Goal: Task Accomplishment & Management: Use online tool/utility

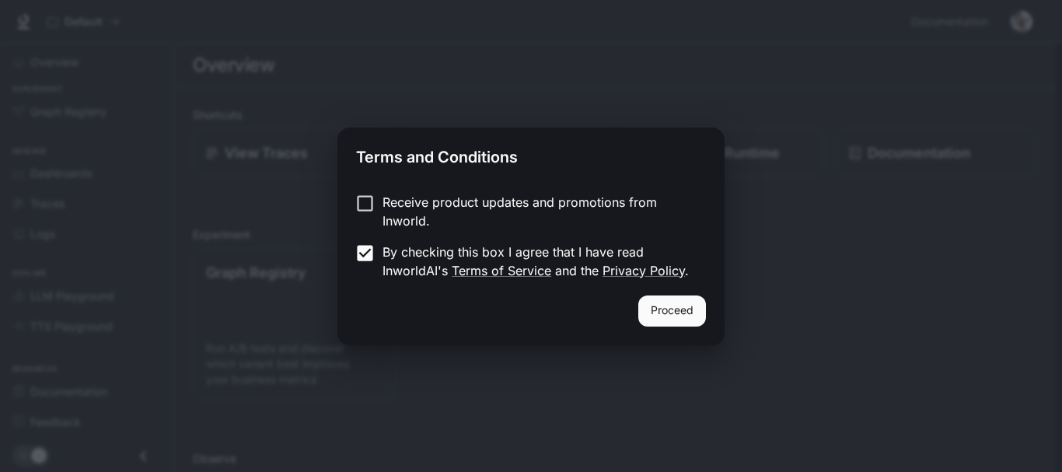
click at [682, 308] on button "Proceed" at bounding box center [672, 310] width 68 height 31
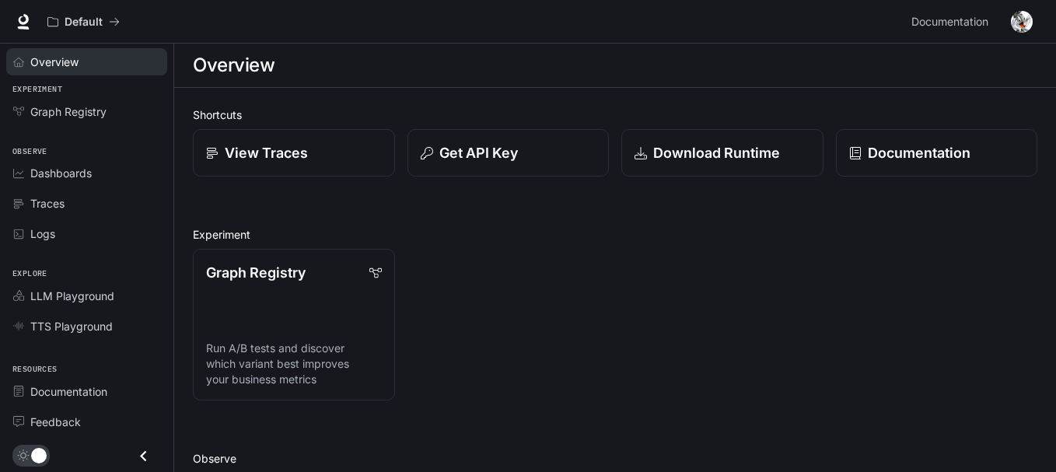
click at [113, 67] on div "Overview" at bounding box center [95, 62] width 130 height 16
click at [88, 114] on span "Graph Registry" at bounding box center [68, 111] width 76 height 16
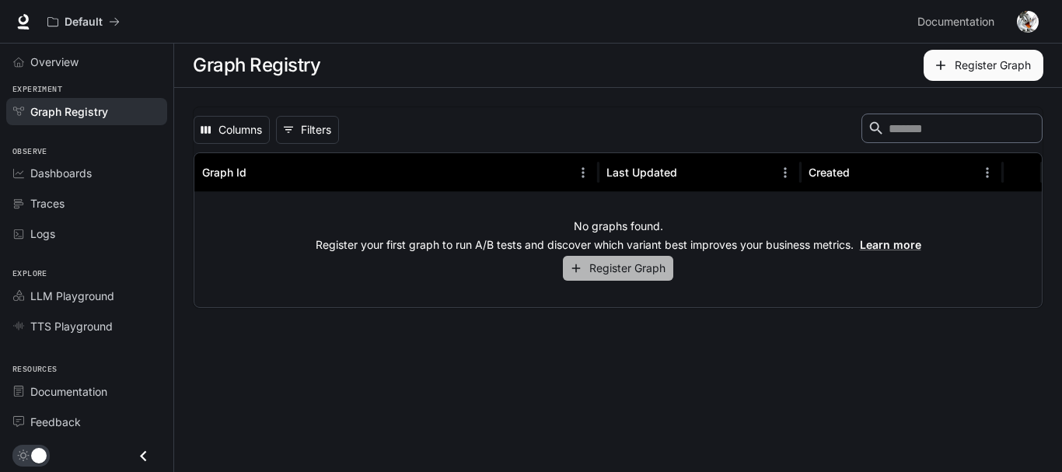
click at [601, 270] on button "Register Graph" at bounding box center [618, 269] width 110 height 26
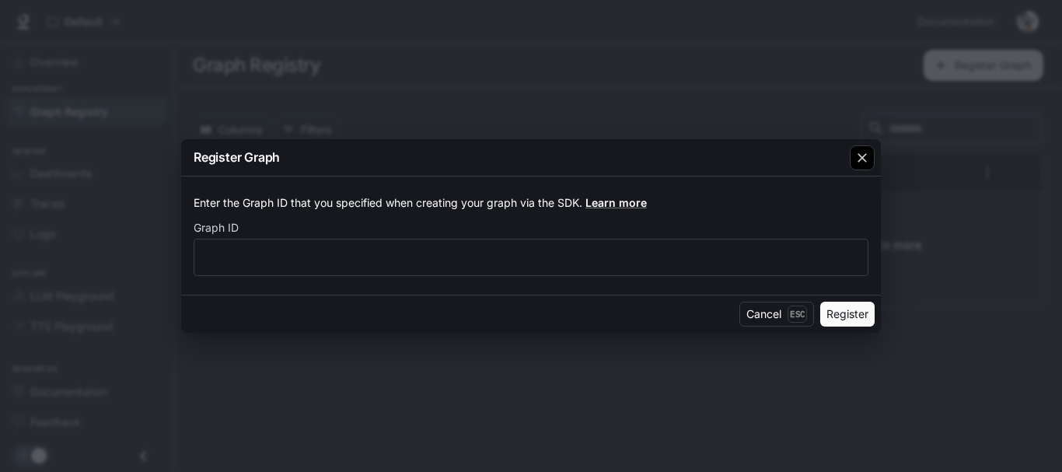
click at [867, 164] on icon "button" at bounding box center [862, 158] width 16 height 16
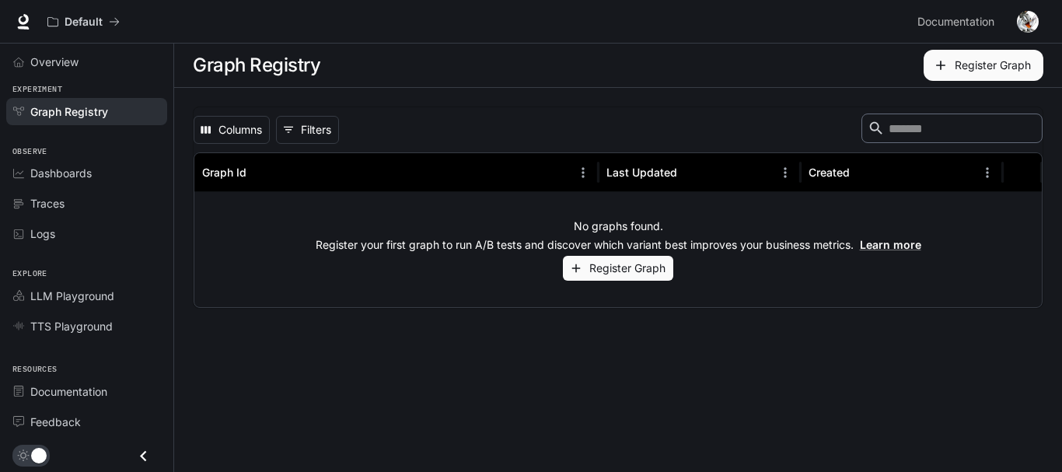
click at [989, 62] on button "Register Graph" at bounding box center [984, 65] width 120 height 31
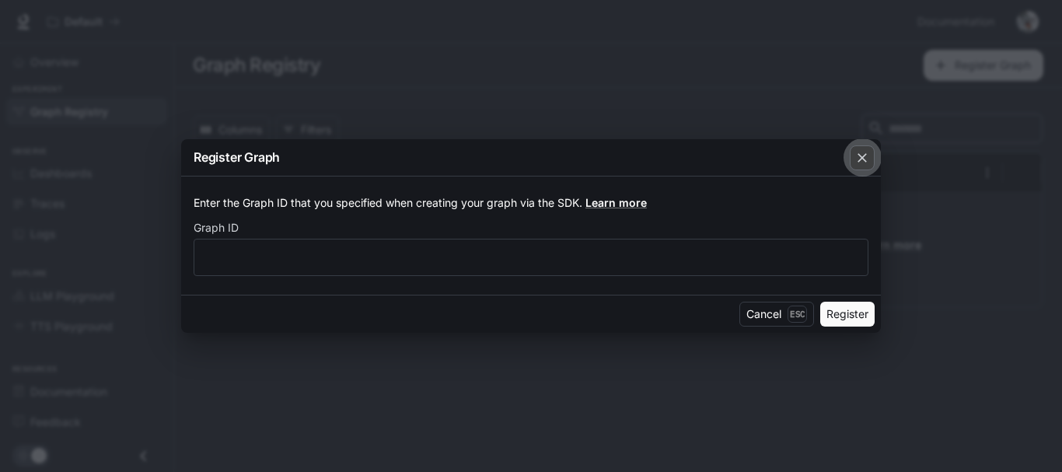
click at [859, 159] on icon "button" at bounding box center [862, 158] width 16 height 16
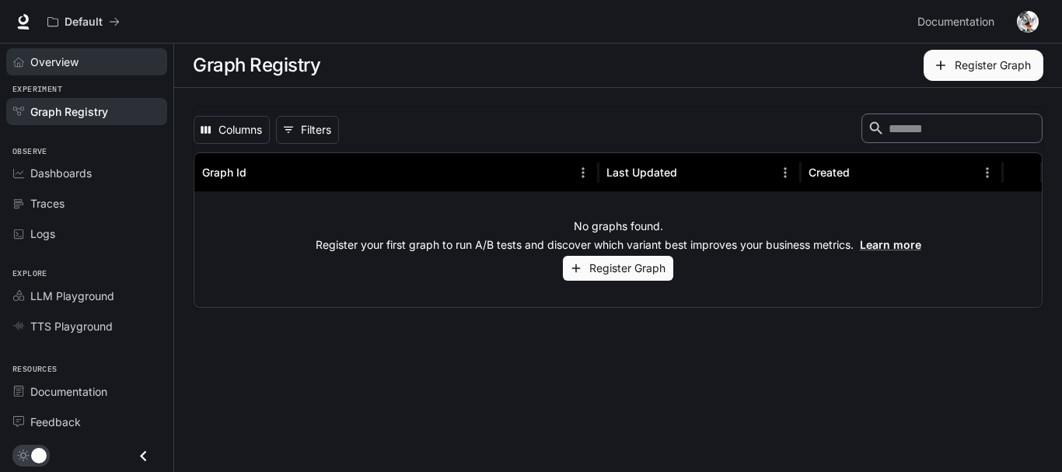
click at [92, 61] on div "Overview" at bounding box center [95, 62] width 130 height 16
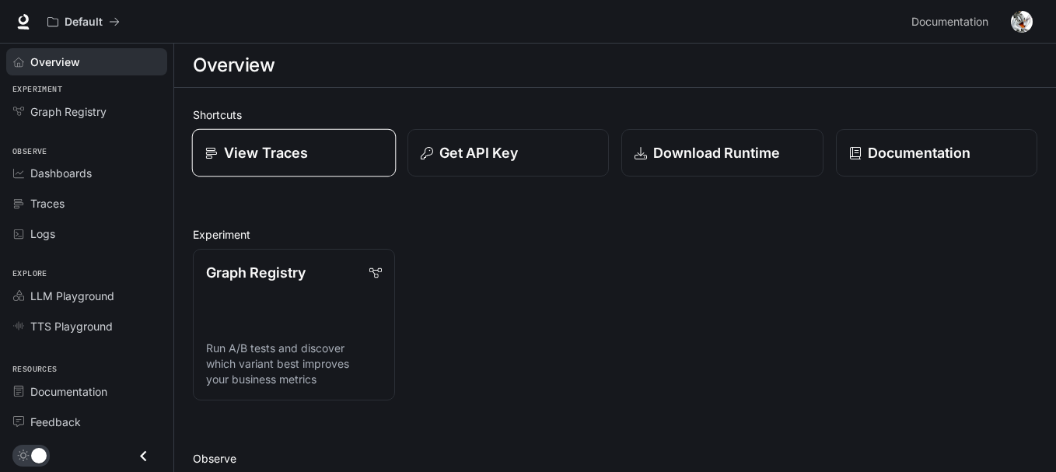
click at [288, 137] on link "View Traces" at bounding box center [294, 153] width 204 height 48
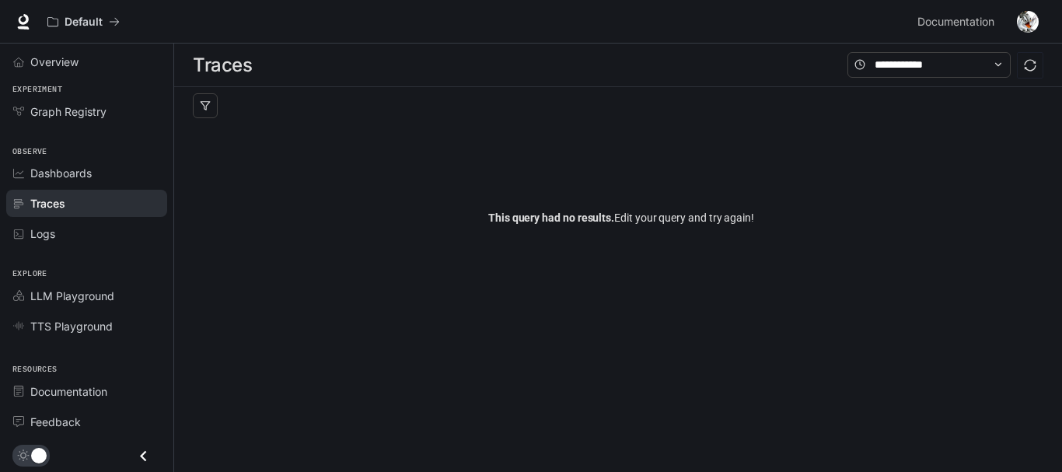
drag, startPoint x: 288, startPoint y: 137, endPoint x: 669, endPoint y: 111, distance: 382.6
click at [669, 111] on div "This query had no results. Edit your query and try again!" at bounding box center [618, 199] width 863 height 224
click at [1022, 15] on img "button" at bounding box center [1028, 22] width 22 height 22
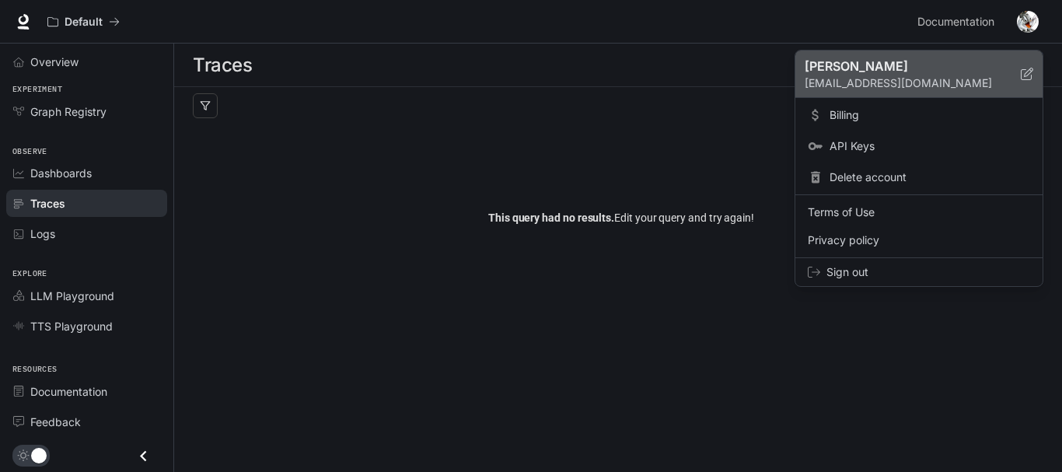
click at [992, 67] on p "[PERSON_NAME]" at bounding box center [900, 66] width 191 height 19
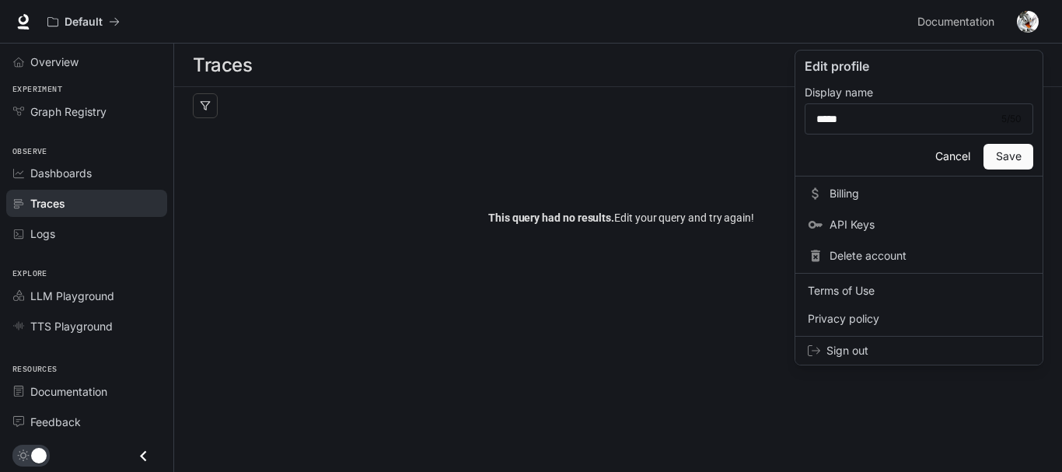
click at [846, 354] on span "Sign out" at bounding box center [928, 351] width 204 height 16
